Goal: Task Accomplishment & Management: Manage account settings

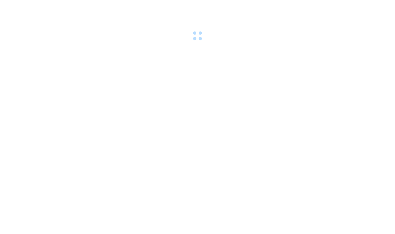
drag, startPoint x: 130, startPoint y: 37, endPoint x: 132, endPoint y: 7, distance: 30.0
click at [133, 34] on div at bounding box center [197, 21] width 395 height 43
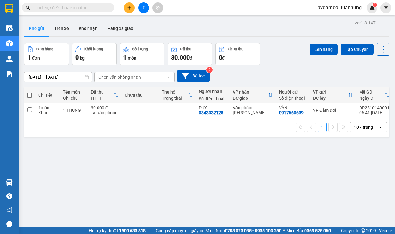
click at [131, 3] on button at bounding box center [129, 7] width 11 height 11
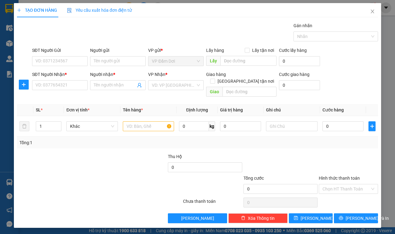
click at [5, 179] on div "TẠO ĐƠN HÀNG Yêu cầu xuất hóa đơn điện tử Transit Pickup Surcharge Ids Transit …" at bounding box center [197, 117] width 395 height 234
drag, startPoint x: 6, startPoint y: 183, endPoint x: 44, endPoint y: 161, distance: 43.5
click at [10, 179] on div "TẠO ĐƠN HÀNG Yêu cầu xuất hóa đơn điện tử Transit Pickup Surcharge Ids Transit …" at bounding box center [197, 117] width 395 height 234
click at [374, 13] on icon "close" at bounding box center [372, 11] width 5 height 5
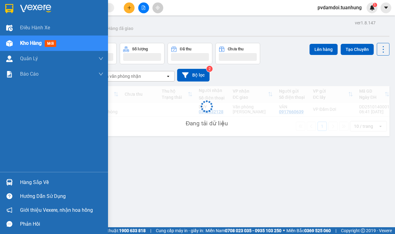
click at [0, 180] on div "Hàng sắp về" at bounding box center [54, 182] width 108 height 14
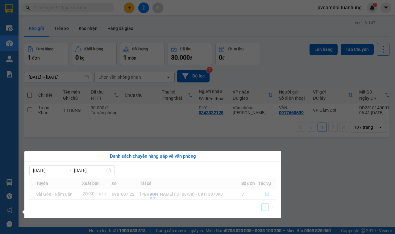
click at [8, 181] on div "Điều hành xe Kho hàng mới Quản [PERSON_NAME] lý chuyến Quản lý khách hàng Quản …" at bounding box center [9, 117] width 19 height 234
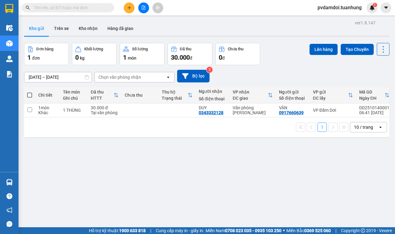
click at [37, 185] on div "ver 1.8.147 Kho gửi Trên xe Kho nhận Hàng đã giao Đơn hàng 1 đơn Khối lượng 0 k…" at bounding box center [207, 136] width 371 height 234
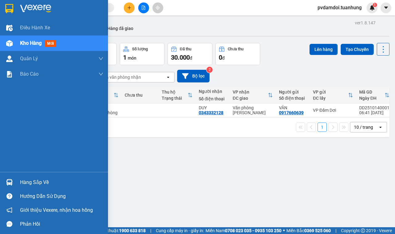
click at [13, 182] on div at bounding box center [9, 182] width 11 height 11
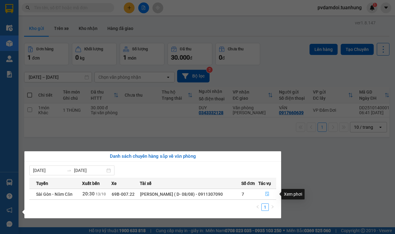
click at [265, 194] on icon "file-done" at bounding box center [267, 194] width 4 height 4
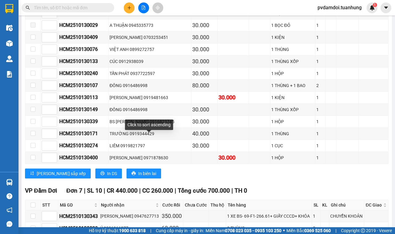
scroll to position [3475, 0]
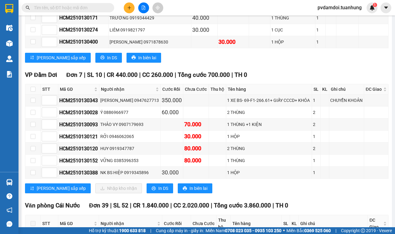
click at [36, 95] on th at bounding box center [32, 89] width 15 height 10
click at [32, 92] on input "checkbox" at bounding box center [33, 89] width 5 height 5
checkbox input "true"
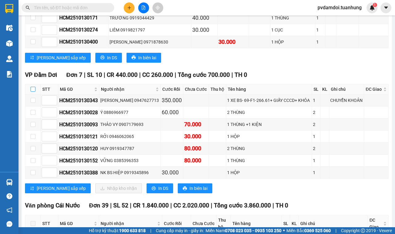
checkbox input "true"
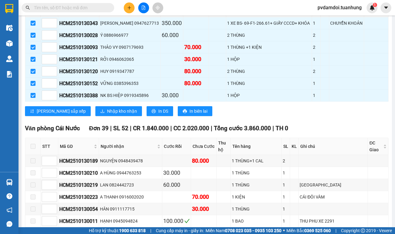
scroll to position [3591, 0]
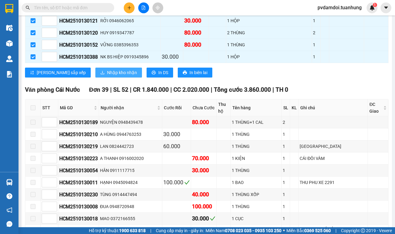
click at [95, 78] on button "Nhập kho nhận" at bounding box center [118, 73] width 47 height 10
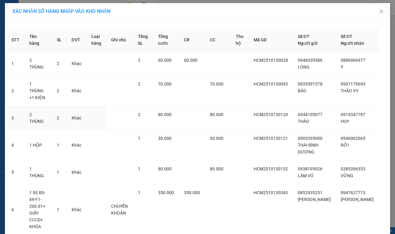
scroll to position [50, 0]
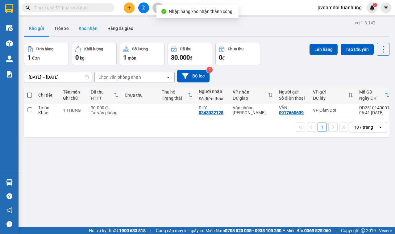
click at [87, 32] on button "Kho nhận" at bounding box center [88, 28] width 29 height 15
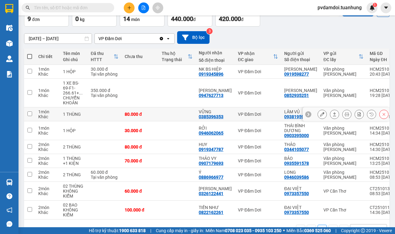
scroll to position [64, 0]
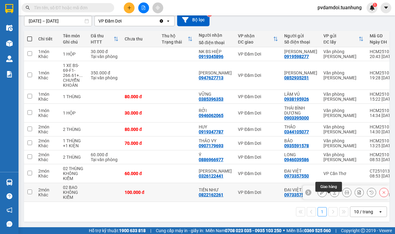
click at [333, 191] on icon at bounding box center [334, 193] width 3 height 4
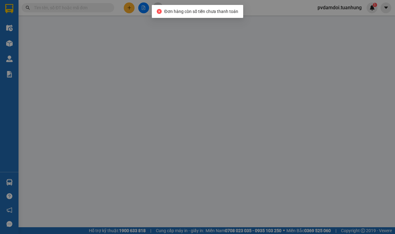
type input "0973357550"
type input "ĐẠI VIỆT"
type input "0822162261"
type input "TIẾN NHƯ"
type input "100.000"
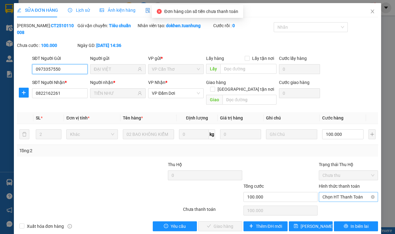
click at [328, 195] on span "Chọn HT Thanh Toán" at bounding box center [349, 196] width 52 height 9
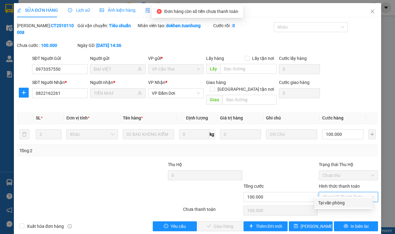
drag, startPoint x: 325, startPoint y: 201, endPoint x: 320, endPoint y: 206, distance: 7.0
click at [325, 202] on div "Tại văn phòng" at bounding box center [343, 203] width 51 height 7
type input "0"
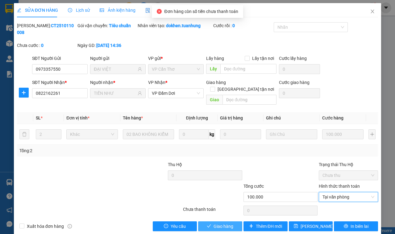
click at [226, 221] on button "Giao hàng" at bounding box center [220, 226] width 44 height 10
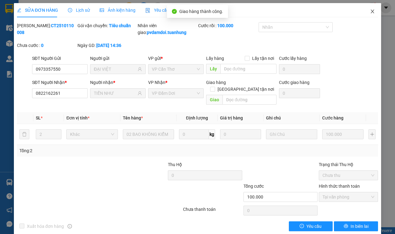
click at [366, 16] on span "Close" at bounding box center [372, 11] width 17 height 17
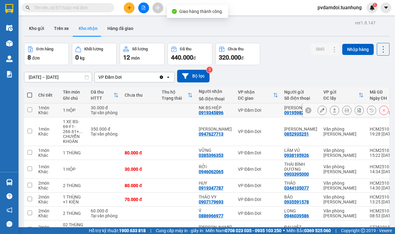
scroll to position [45, 0]
